Goal: Transaction & Acquisition: Obtain resource

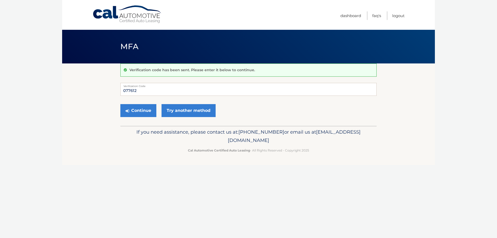
type input "077612"
click at [120, 104] on button "Continue" at bounding box center [138, 110] width 36 height 13
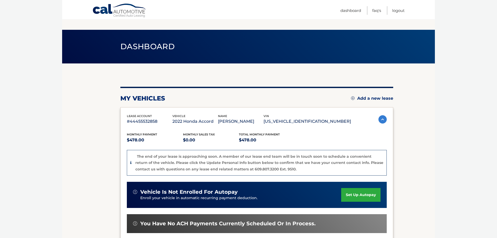
scroll to position [108, 0]
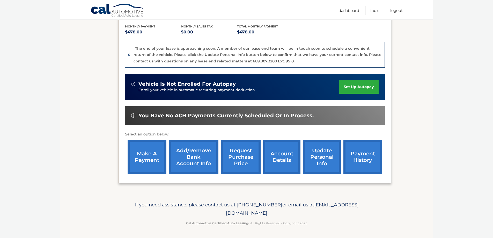
click at [240, 153] on link "request purchase price" at bounding box center [241, 157] width 40 height 34
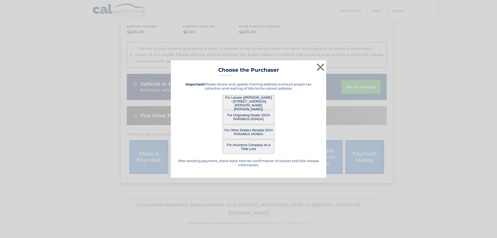
click at [242, 99] on button "For Lessee ([PERSON_NAME] - [STREET_ADDRESS][PERSON_NAME][PERSON_NAME])" at bounding box center [248, 102] width 52 height 14
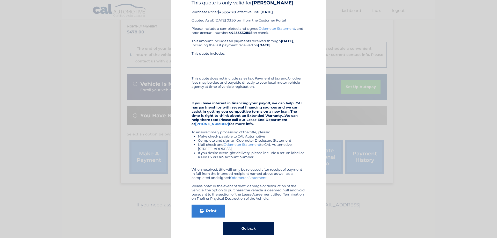
scroll to position [0, 0]
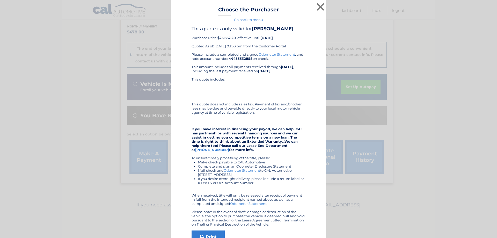
drag, startPoint x: 262, startPoint y: 112, endPoint x: 165, endPoint y: 104, distance: 97.1
click at [165, 104] on div "× Choose the Purchaser Go back to menu After sending payment, check back here f…" at bounding box center [248, 135] width 493 height 271
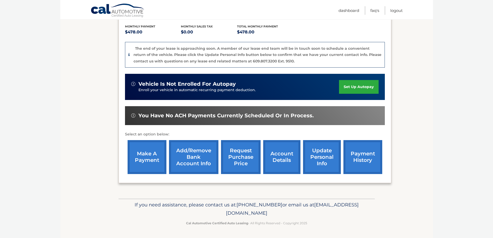
click at [244, 155] on link "request purchase price" at bounding box center [241, 157] width 40 height 34
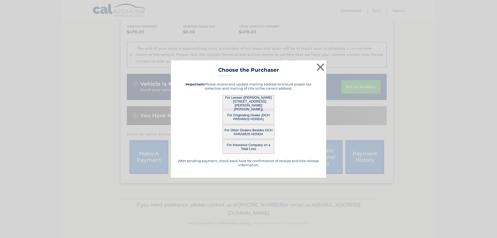
click at [254, 100] on button "For Lessee ([PERSON_NAME] - [STREET_ADDRESS][PERSON_NAME][PERSON_NAME])" at bounding box center [248, 102] width 52 height 14
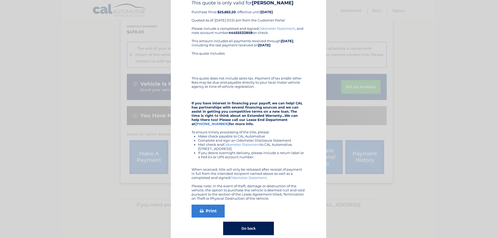
scroll to position [34, 0]
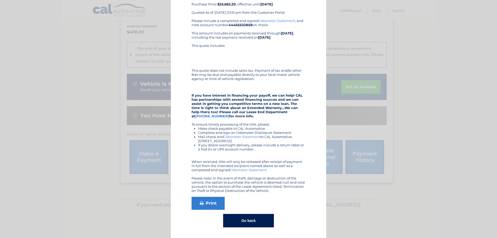
drag, startPoint x: 191, startPoint y: 94, endPoint x: 278, endPoint y: 114, distance: 89.0
click at [278, 114] on div "Please include a completed and signed Odometer Statement , and note account num…" at bounding box center [248, 106] width 114 height 174
click at [280, 114] on div "Please include a completed and signed Odometer Statement , and note account num…" at bounding box center [248, 106] width 114 height 174
click at [280, 116] on div "Please include a completed and signed Odometer Statement , and note account num…" at bounding box center [248, 106] width 114 height 174
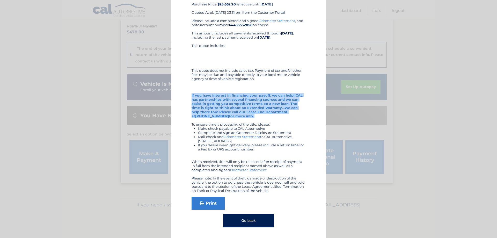
drag, startPoint x: 279, startPoint y: 118, endPoint x: 181, endPoint y: 94, distance: 101.2
click at [181, 94] on div "This quote is only valid for [PERSON_NAME] Purchase Price: $25,662.20 , effecti…" at bounding box center [248, 109] width 142 height 235
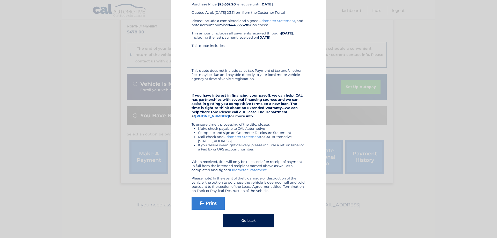
click at [275, 125] on div "Please include a completed and signed Odometer Statement , and note account num…" at bounding box center [248, 106] width 114 height 174
click at [202, 203] on link "Print" at bounding box center [207, 203] width 33 height 13
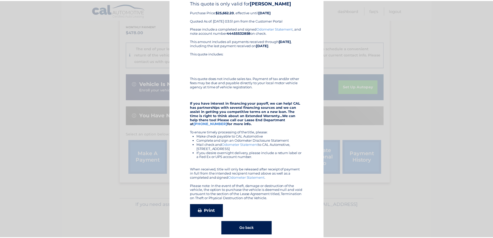
scroll to position [0, 0]
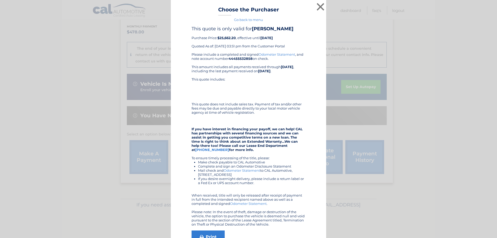
click at [270, 54] on link "Odometer Statement" at bounding box center [276, 54] width 36 height 4
click at [320, 7] on button "×" at bounding box center [320, 7] width 10 height 10
